Goal: Task Accomplishment & Management: Use online tool/utility

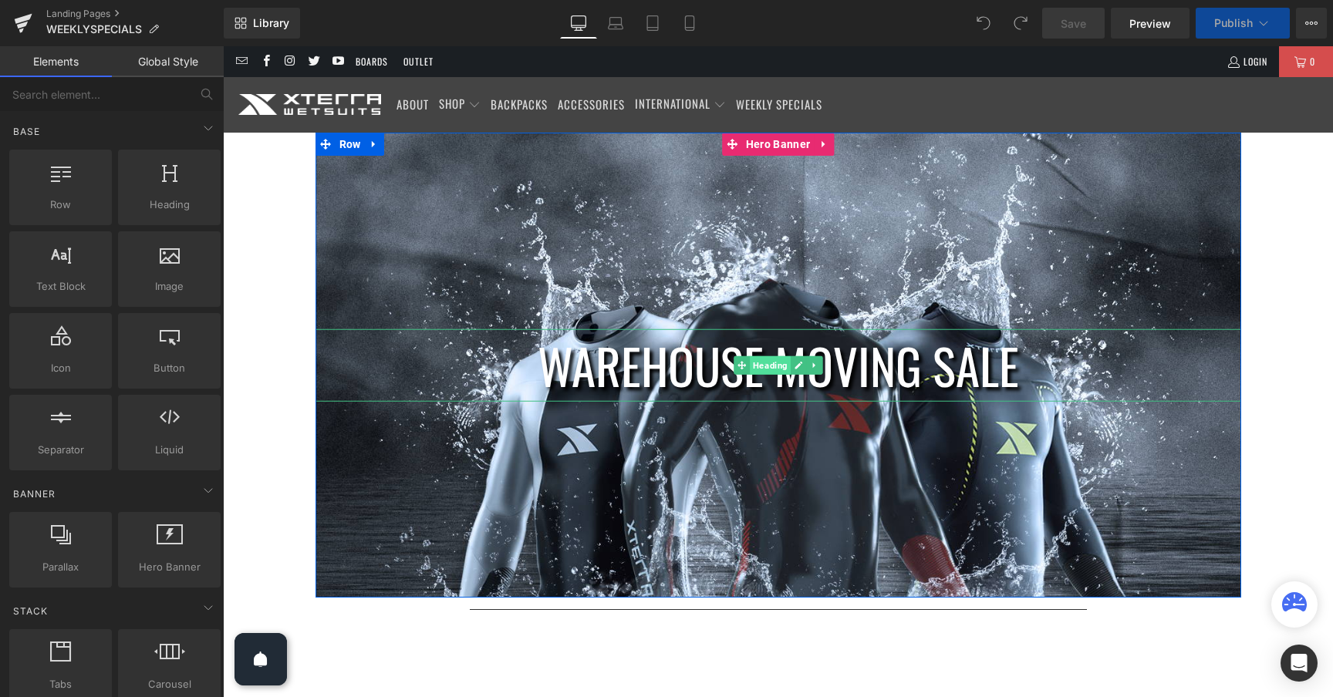
click at [764, 366] on span "Heading" at bounding box center [770, 365] width 41 height 19
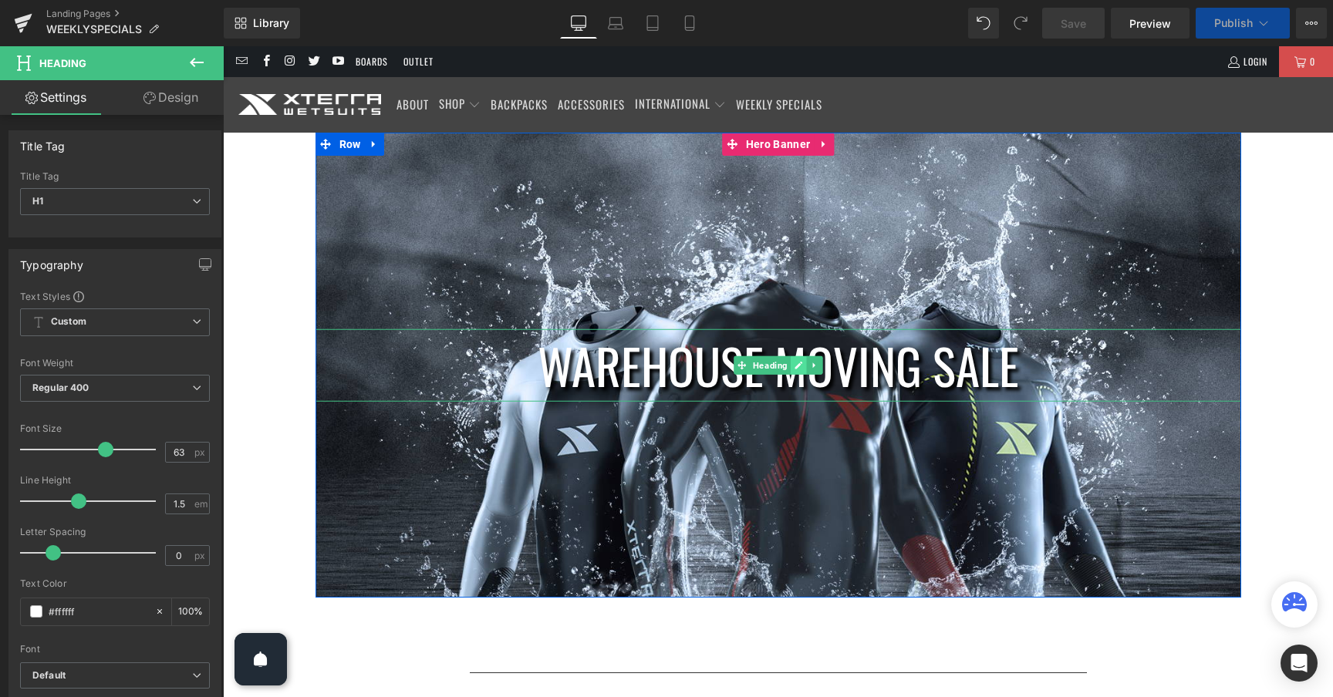
click at [795, 366] on icon at bounding box center [798, 366] width 8 height 8
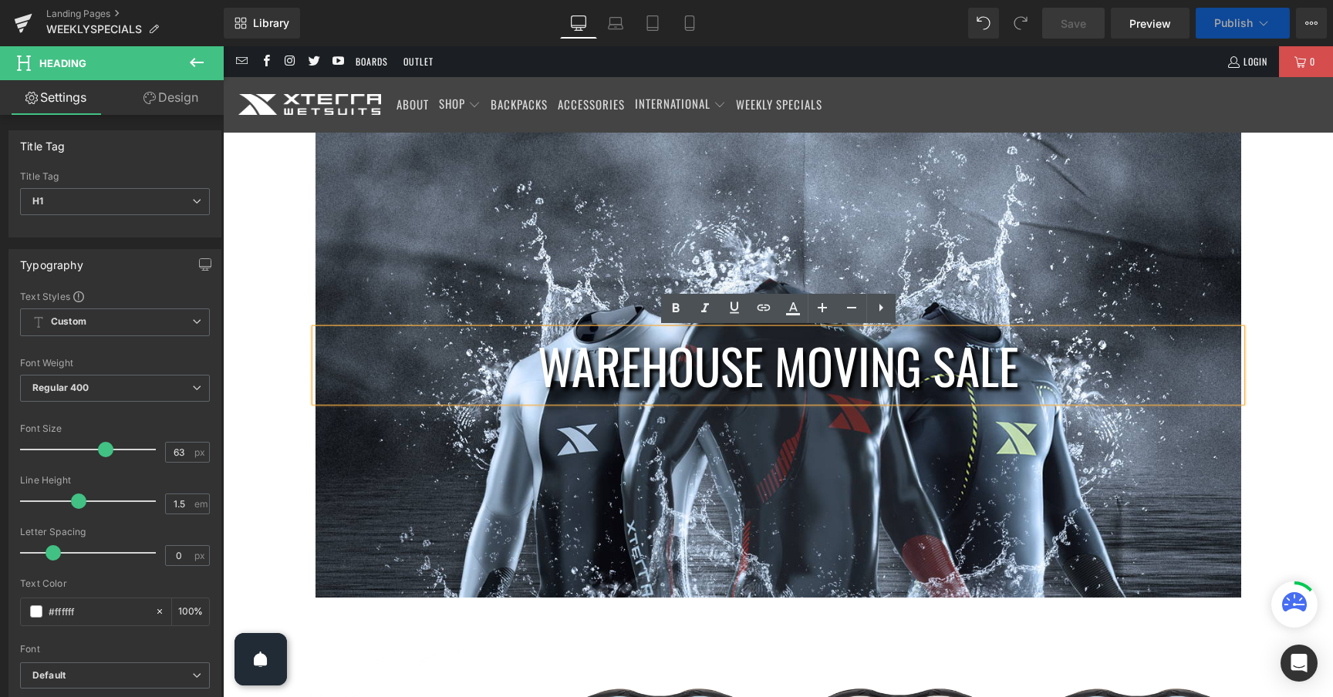
click at [813, 370] on h1 "WAREHOUSE MOVING SALE" at bounding box center [777, 364] width 925 height 73
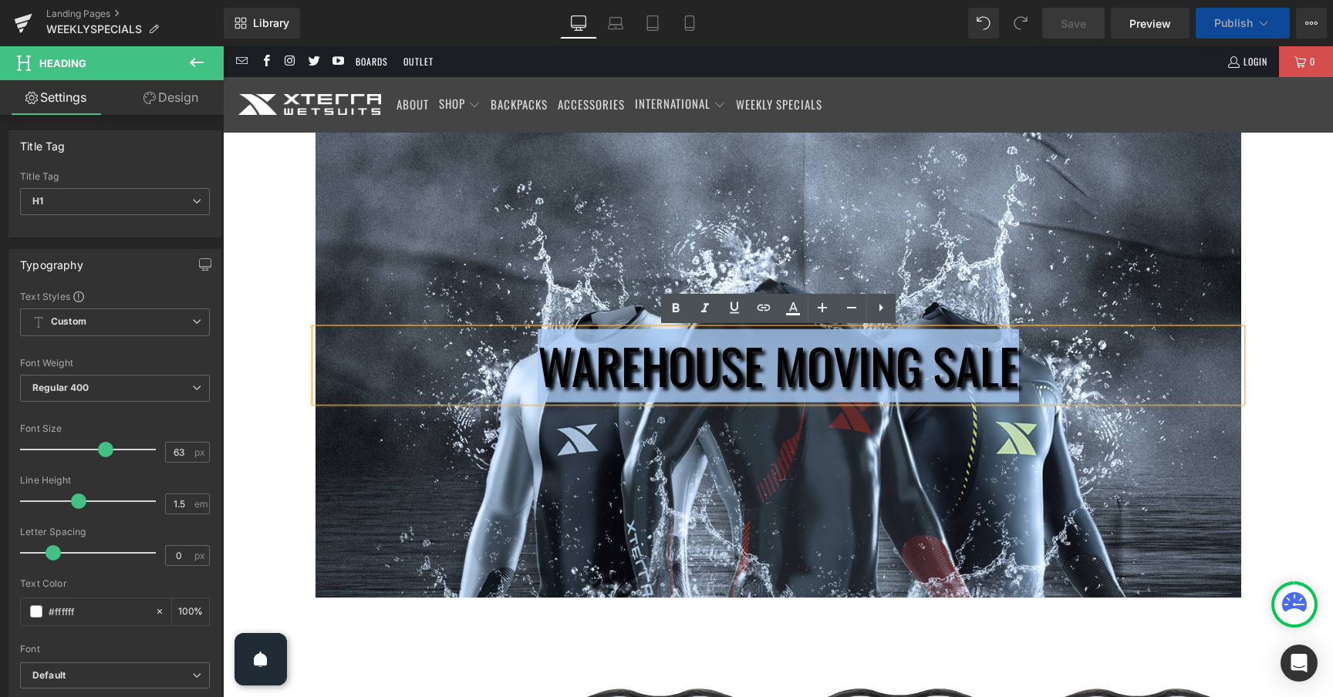
drag, startPoint x: 1011, startPoint y: 363, endPoint x: 551, endPoint y: 362, distance: 459.6
click at [551, 362] on h1 "WAREHOUSE MOVING SALE" at bounding box center [777, 364] width 925 height 73
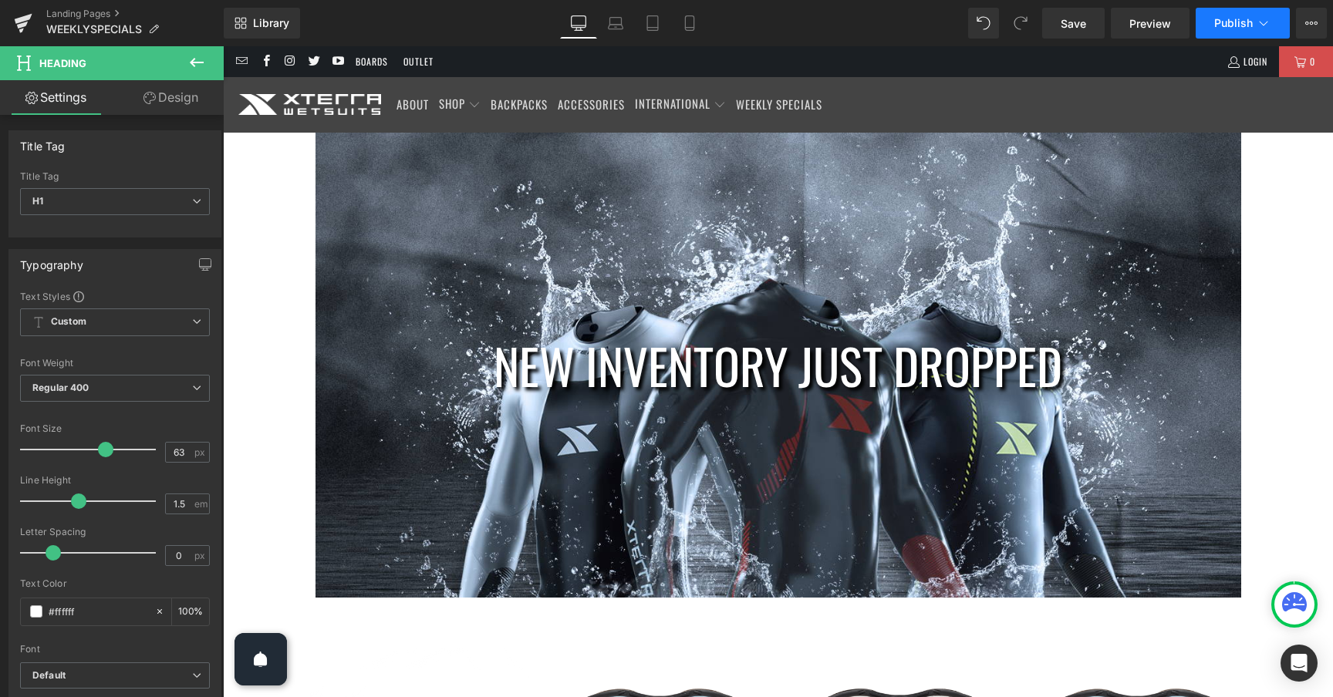
click at [1275, 22] on button "Publish" at bounding box center [1242, 23] width 94 height 31
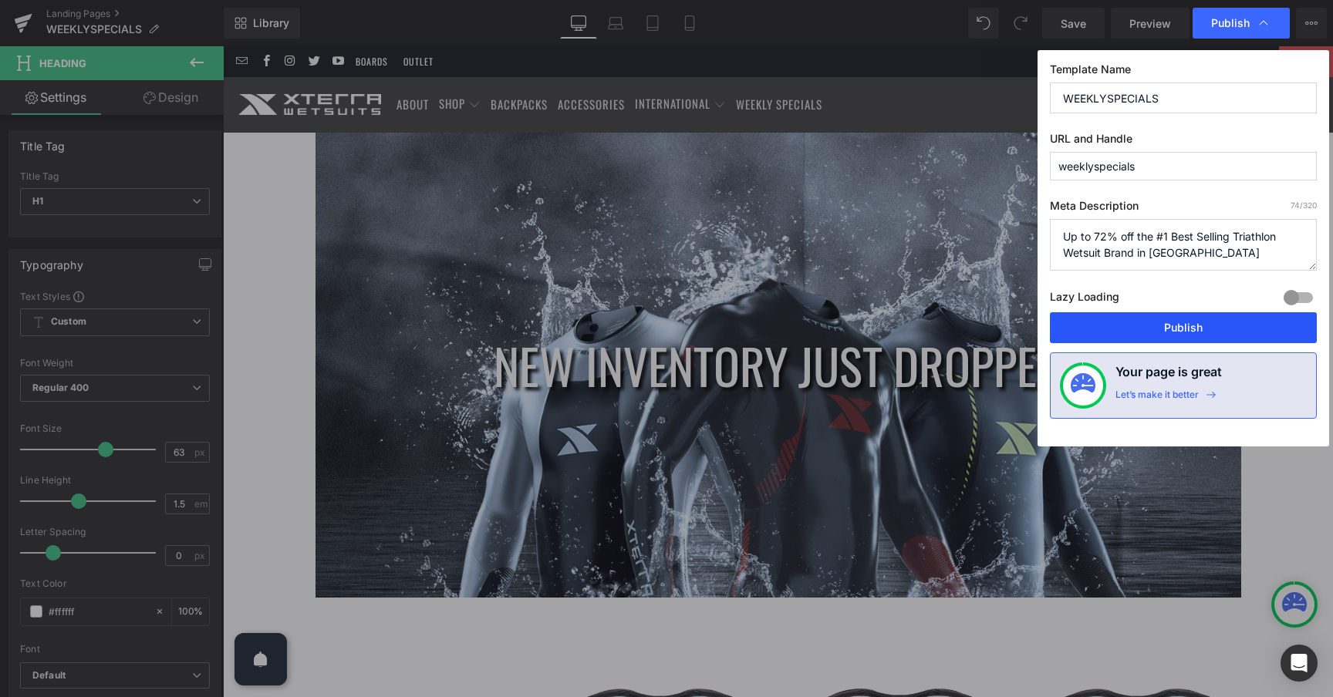
click at [1204, 326] on button "Publish" at bounding box center [1183, 327] width 267 height 31
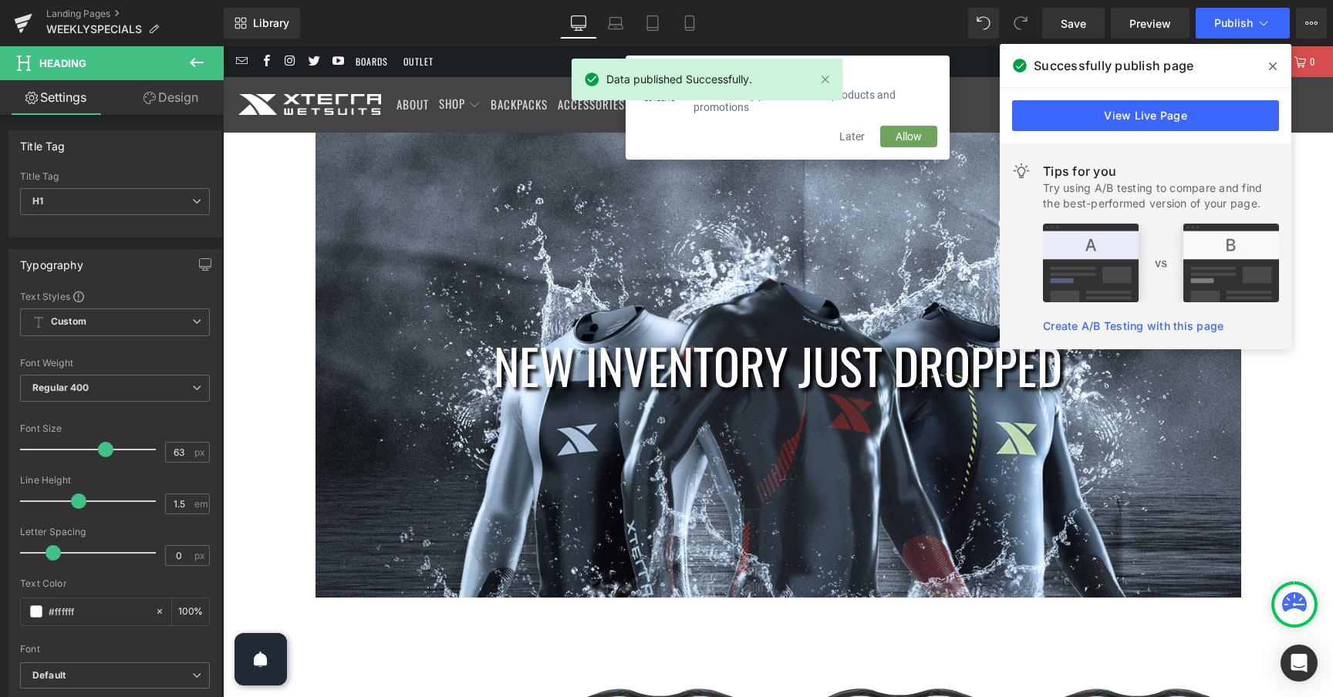
click at [1277, 68] on span at bounding box center [1272, 66] width 25 height 25
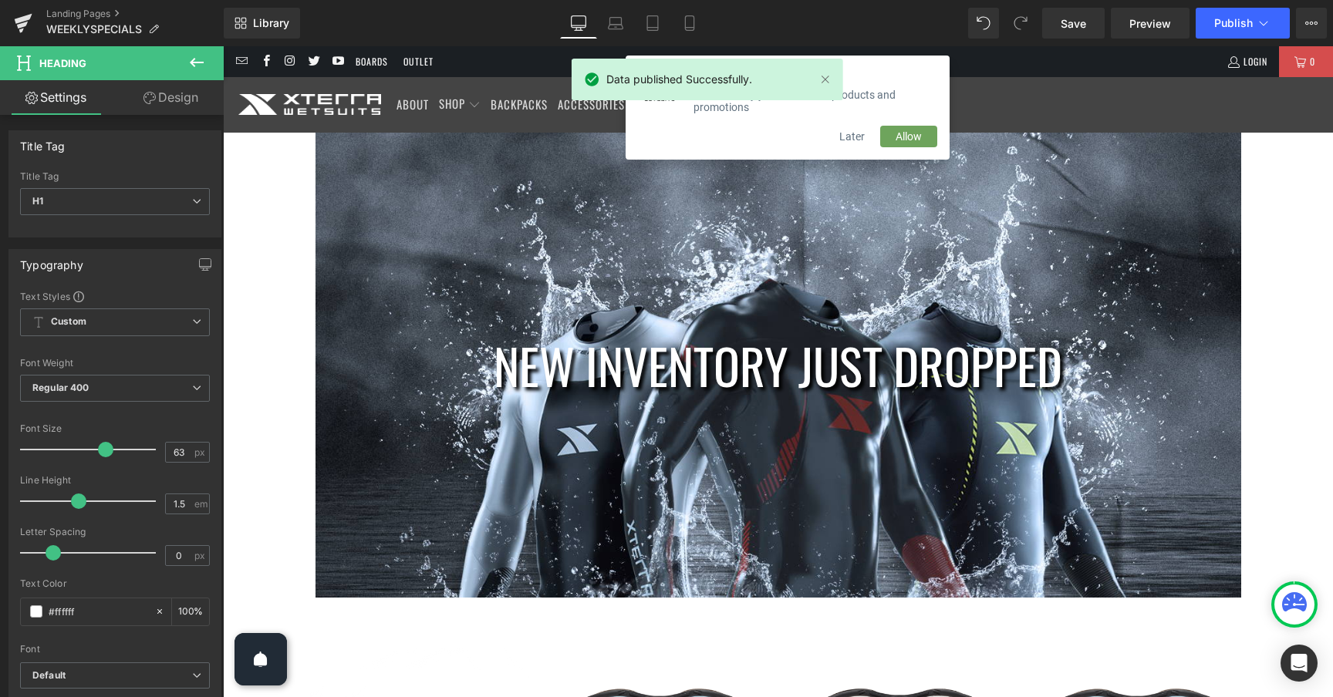
click at [860, 136] on button "Later" at bounding box center [852, 137] width 56 height 22
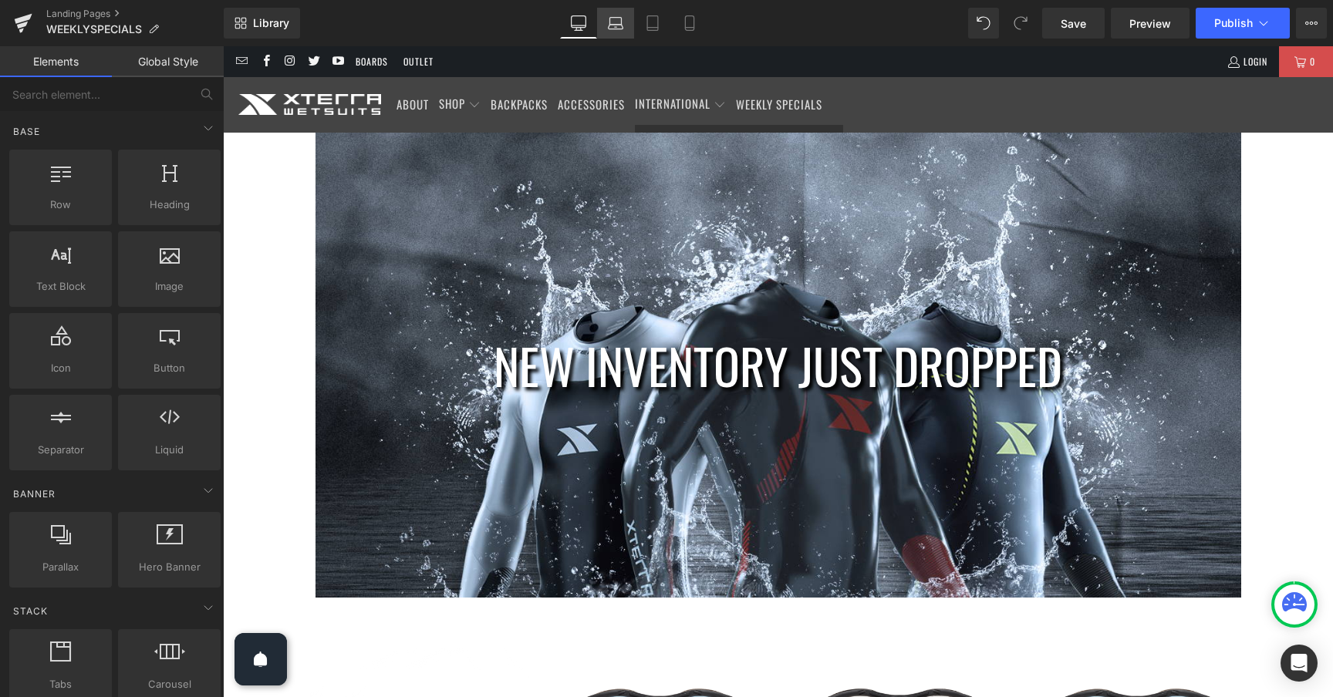
click at [621, 29] on icon at bounding box center [615, 22] width 15 height 15
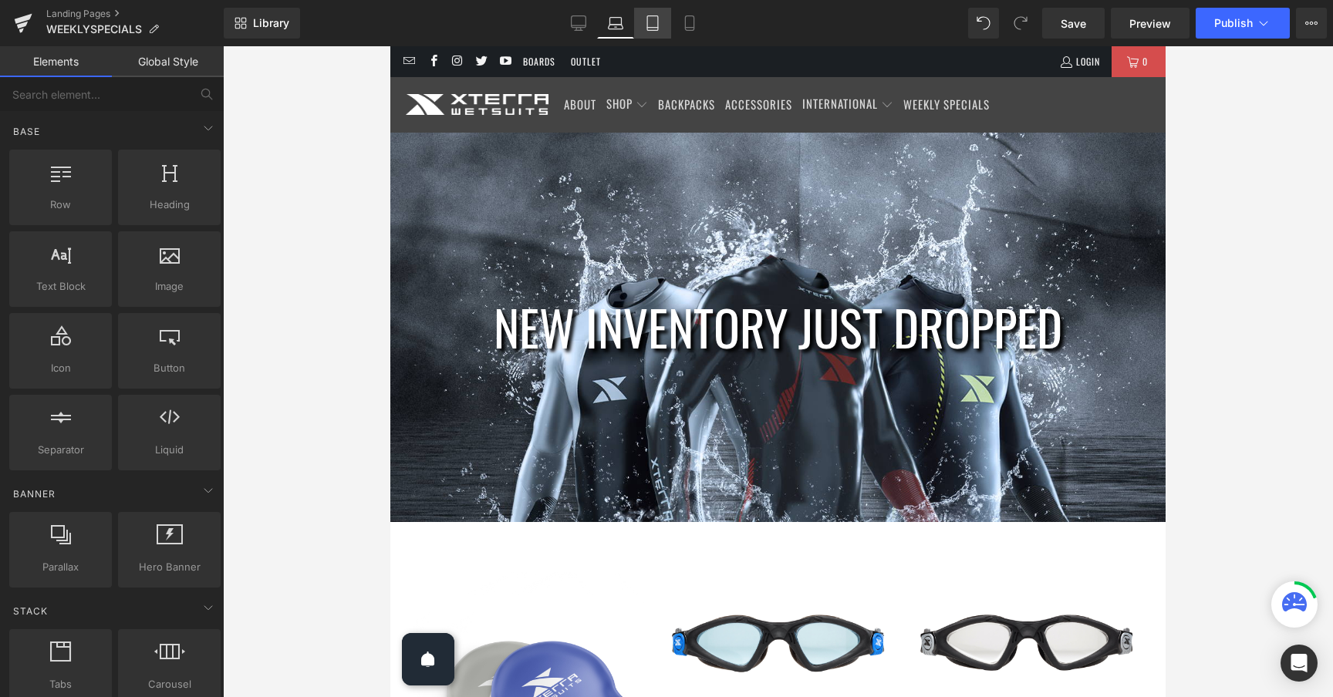
click at [651, 28] on icon at bounding box center [652, 28] width 11 height 0
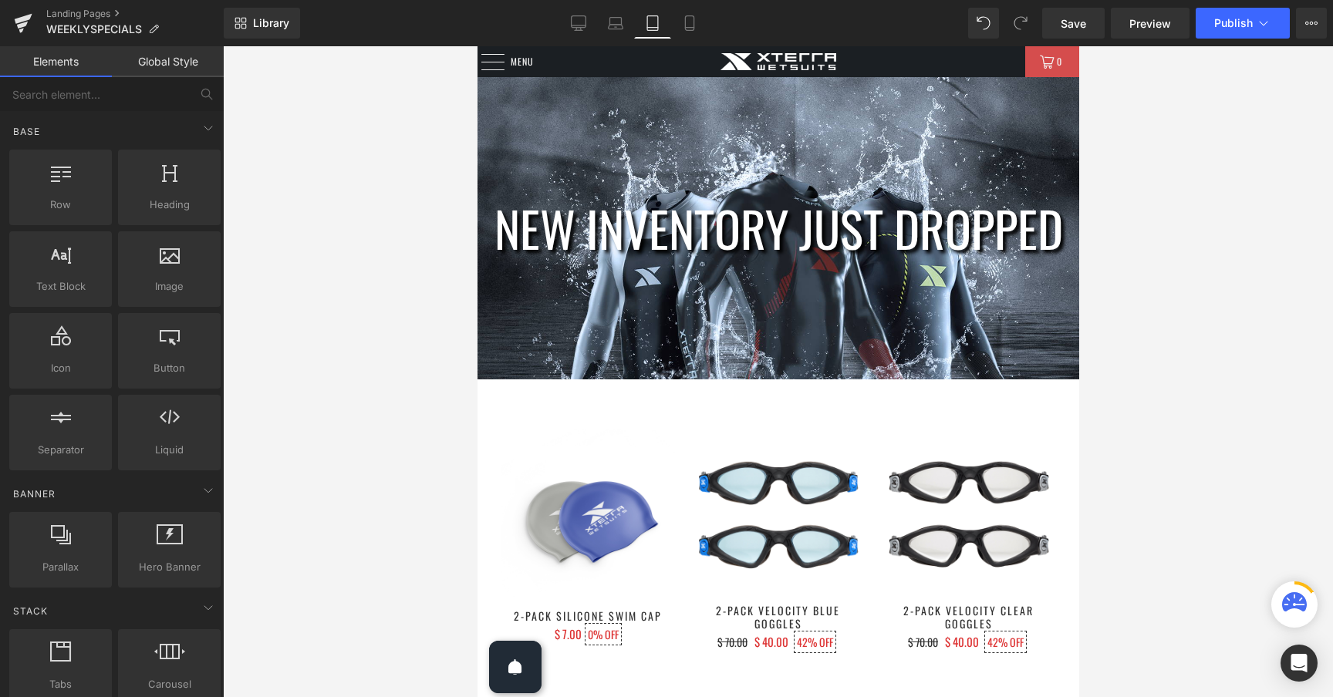
scroll to position [31, 0]
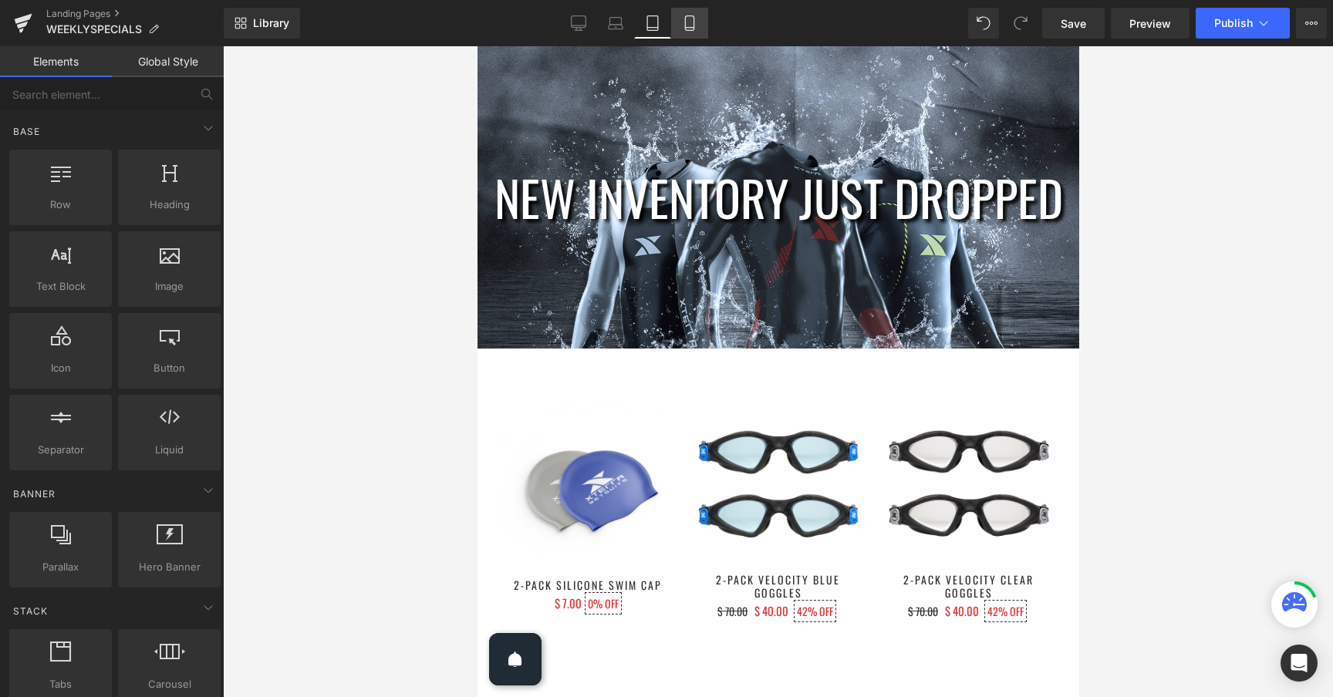
click at [682, 29] on link "Mobile" at bounding box center [689, 23] width 37 height 31
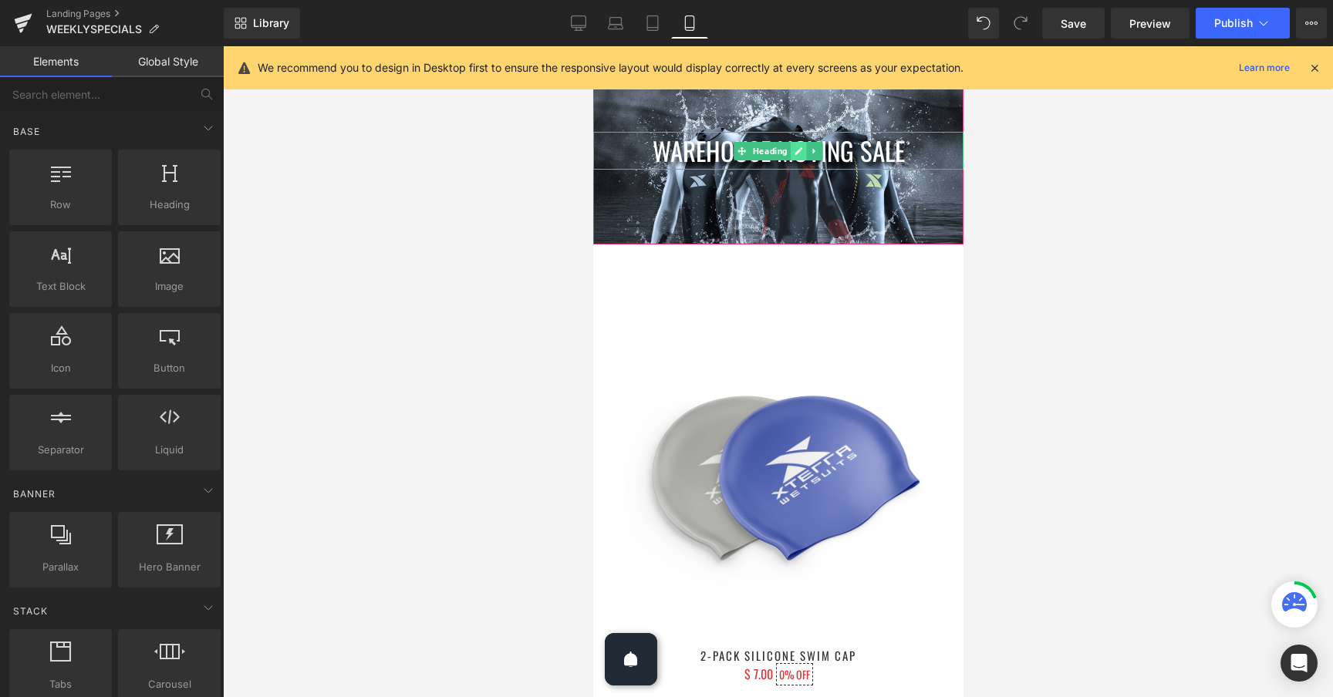
click at [803, 147] on link at bounding box center [798, 151] width 16 height 19
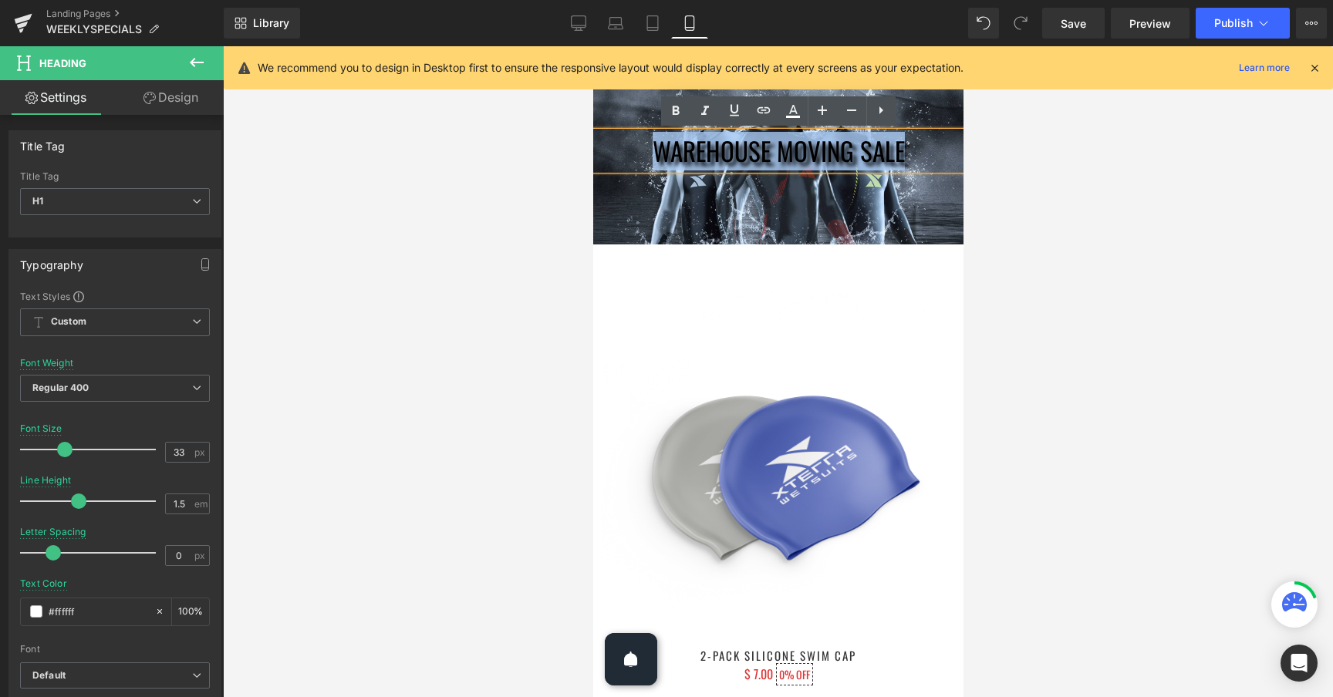
drag, startPoint x: 915, startPoint y: 149, endPoint x: 653, endPoint y: 148, distance: 262.2
click at [653, 148] on h1 "WAREHOUSE MOVING SALE" at bounding box center [777, 151] width 370 height 39
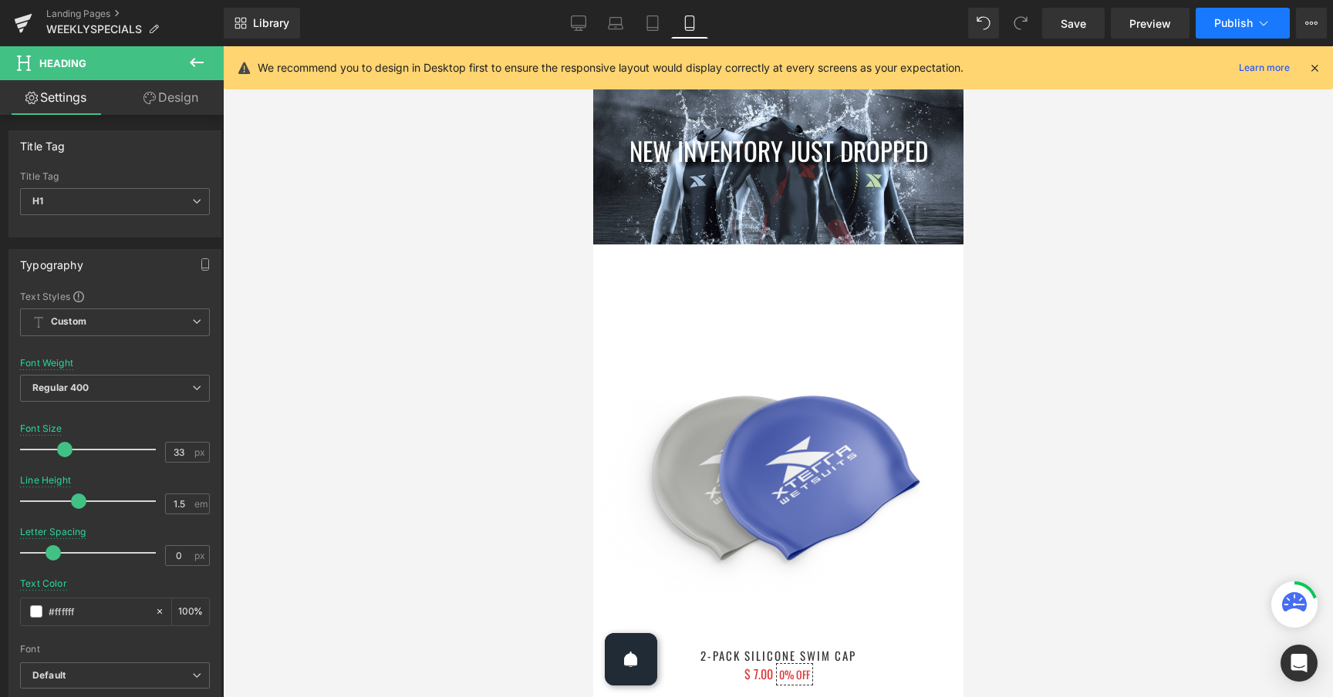
click at [1234, 26] on span "Publish" at bounding box center [1233, 23] width 39 height 12
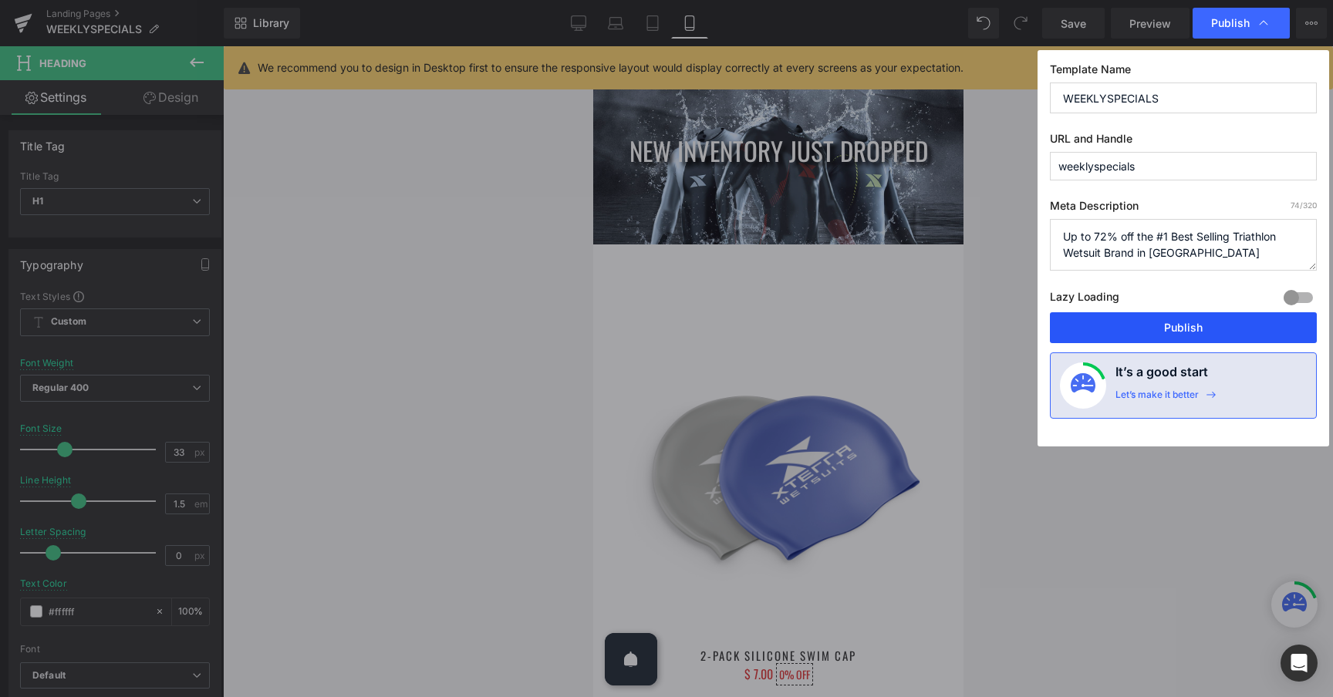
click at [1176, 326] on button "Publish" at bounding box center [1183, 327] width 267 height 31
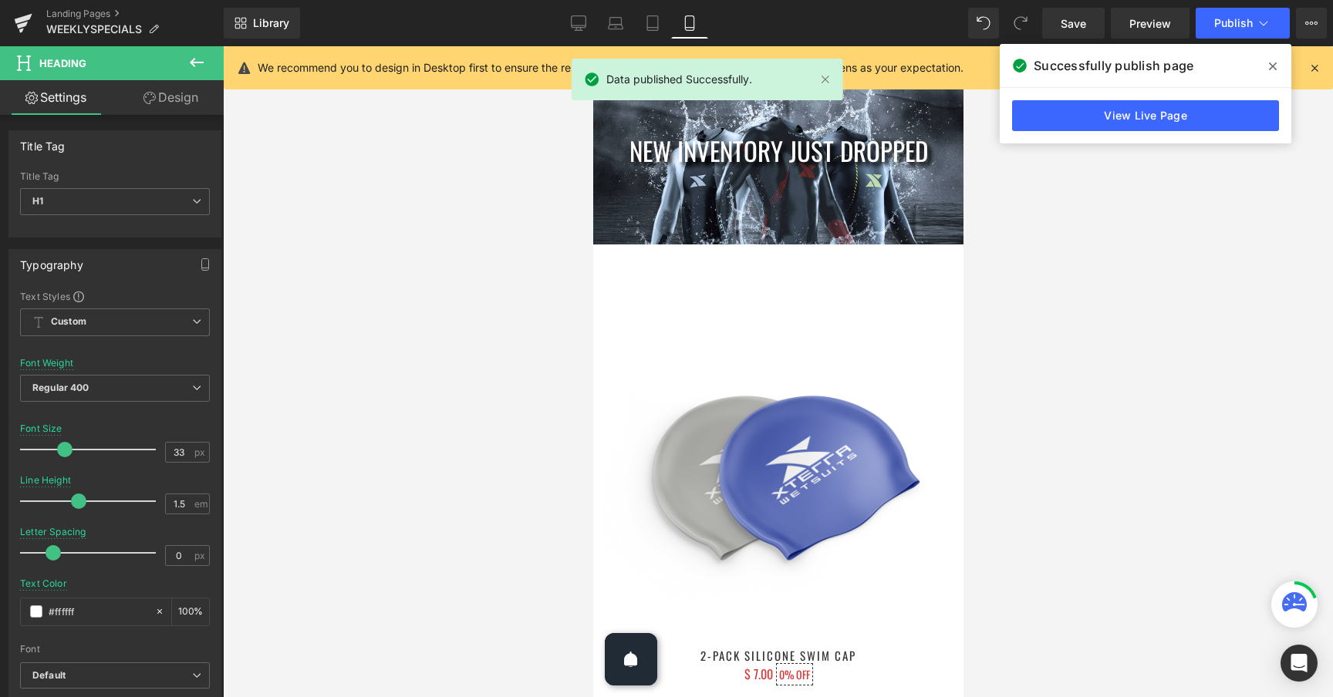
click at [1274, 66] on icon at bounding box center [1273, 66] width 8 height 12
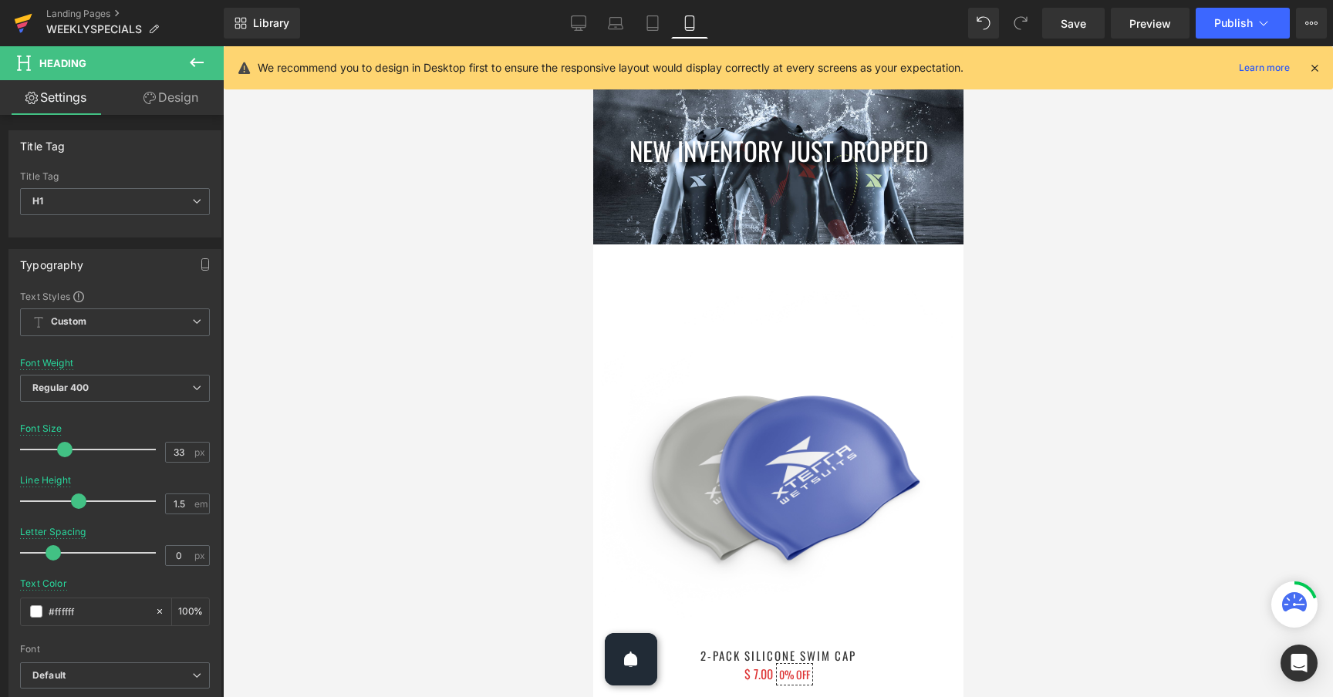
click at [22, 25] on icon at bounding box center [22, 25] width 11 height 7
